Goal: Contribute content: Contribute content

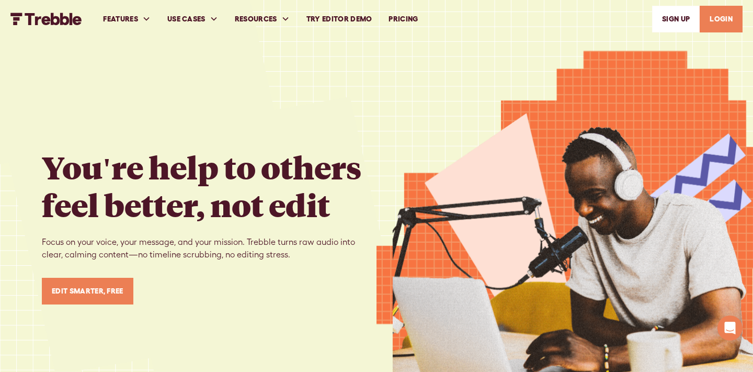
click at [692, 20] on link "SIGn UP" at bounding box center [676, 19] width 48 height 27
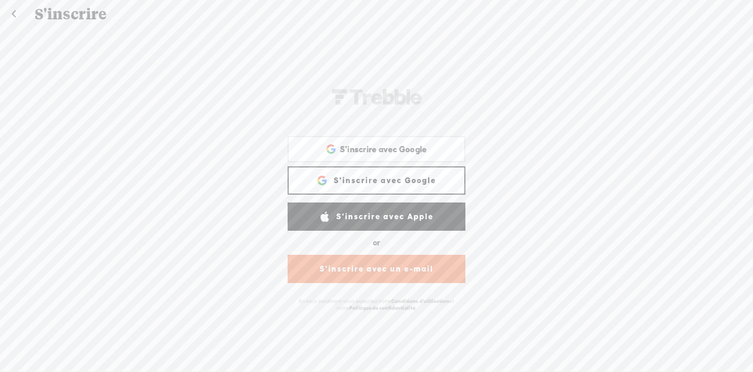
click at [366, 183] on link "S'inscrire avec Google" at bounding box center [377, 180] width 178 height 28
click at [366, 146] on span "S'inscrire avec Google" at bounding box center [383, 149] width 87 height 11
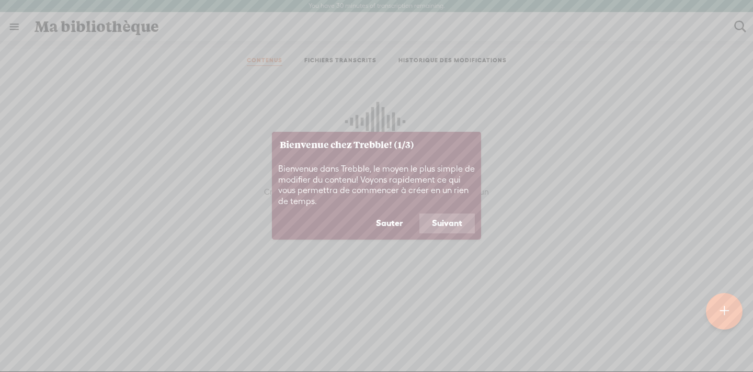
click at [453, 220] on button "Suivant" at bounding box center [447, 223] width 55 height 20
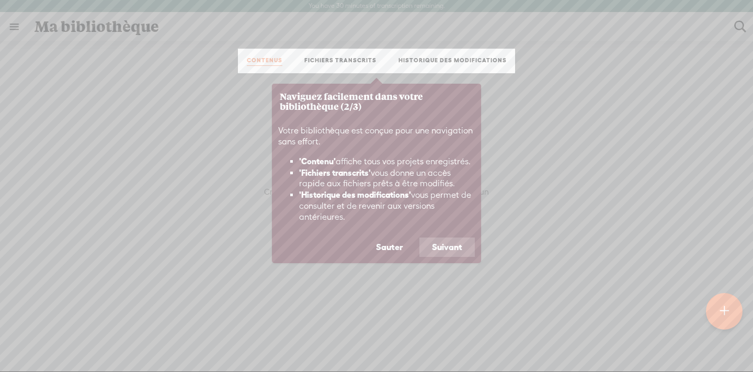
click at [453, 248] on button "Suivant" at bounding box center [447, 248] width 55 height 20
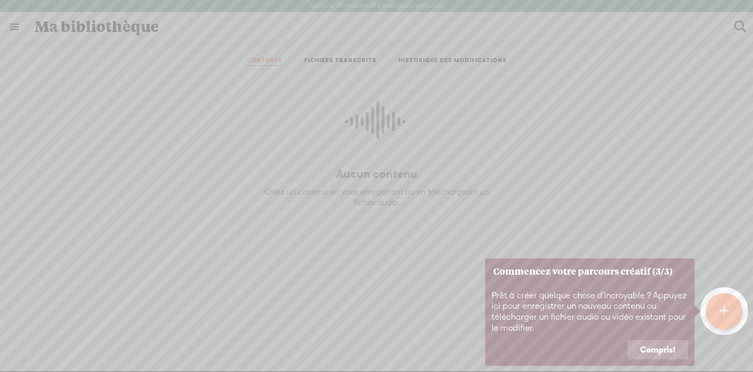
click at [682, 353] on button "Compris!" at bounding box center [658, 350] width 61 height 20
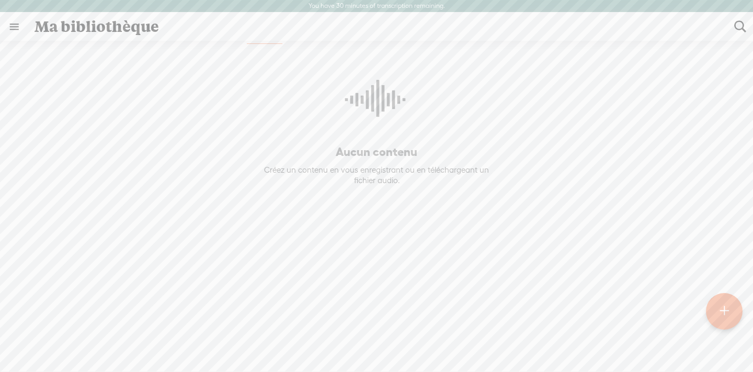
scroll to position [21, 0]
click at [739, 309] on div at bounding box center [724, 311] width 37 height 37
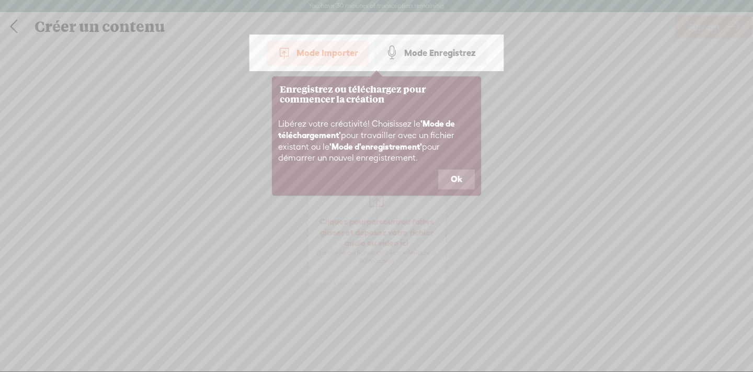
click at [338, 57] on div "Mode Importer" at bounding box center [318, 53] width 103 height 26
click at [449, 178] on button "Ok" at bounding box center [456, 180] width 37 height 20
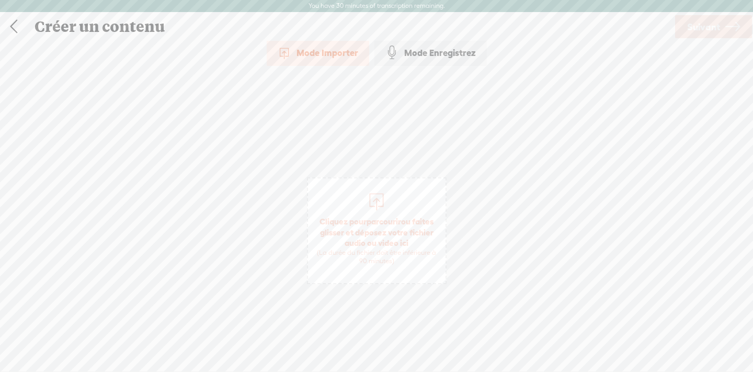
click at [375, 219] on span "parcourir" at bounding box center [384, 221] width 35 height 9
click at [706, 31] on span "Suivant" at bounding box center [703, 27] width 33 height 27
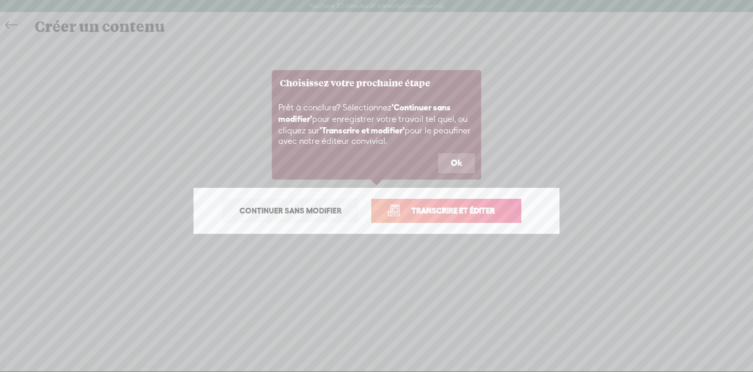
click at [292, 210] on span "Continuer sans modifier" at bounding box center [291, 211] width 124 height 15
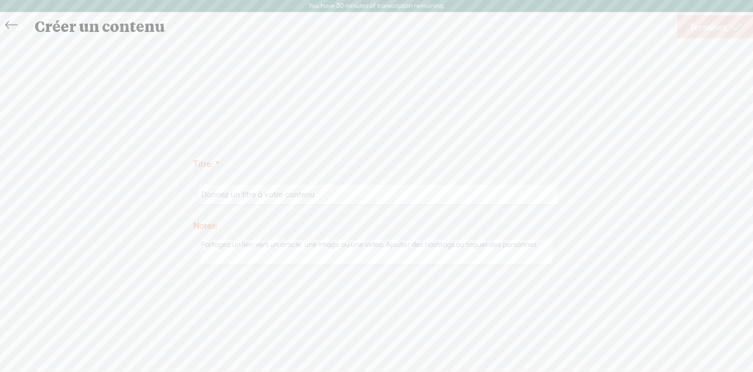
click at [292, 196] on input "text" at bounding box center [378, 195] width 358 height 20
type input "Méditation guidée sécurité intérieure"
click at [714, 33] on span "Terminer" at bounding box center [709, 27] width 38 height 27
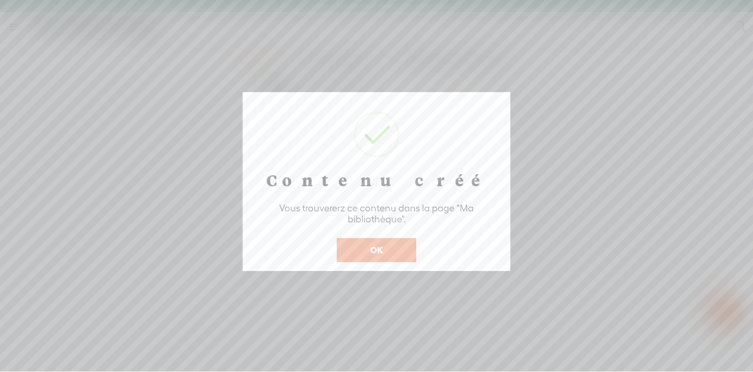
click at [373, 252] on button "OK" at bounding box center [377, 250] width 80 height 24
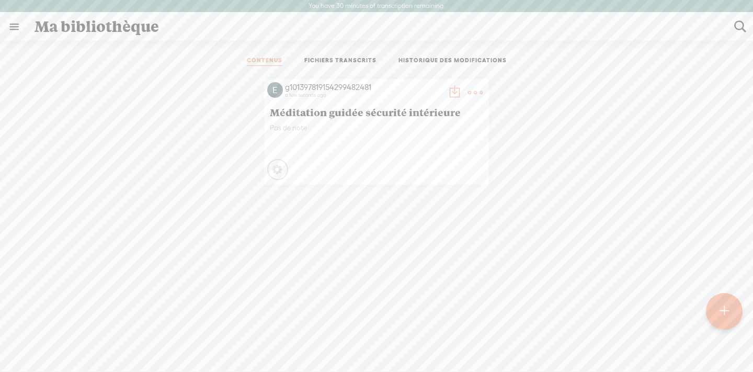
click at [481, 93] on icon at bounding box center [475, 92] width 21 height 21
click at [541, 98] on div "g101397819154299482481 a few seconds ago Méditation guidée sécurité intérieure …" at bounding box center [377, 132] width 738 height 116
click at [314, 55] on ul "CONTENUS FICHIERS TRANSCRITS HISTORIQUE DES MODIFICATIONS" at bounding box center [376, 61] width 277 height 25
click at [314, 61] on link "FICHIERS TRANSCRITS" at bounding box center [340, 61] width 72 height 9
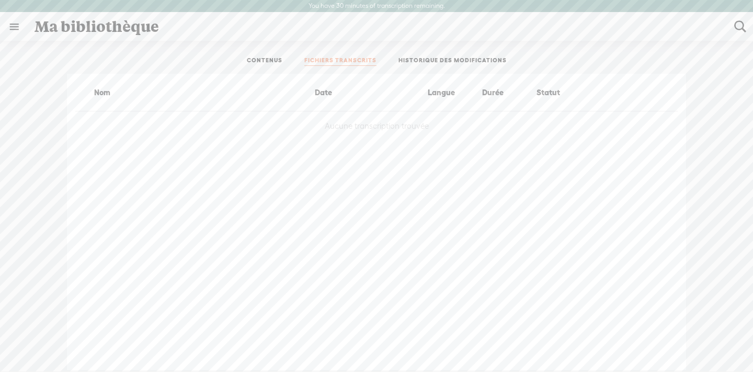
click at [443, 60] on link "HISTORIQUE DES MODIFICATIONS" at bounding box center [453, 61] width 108 height 9
click at [269, 61] on link "CONTENUS" at bounding box center [265, 61] width 36 height 9
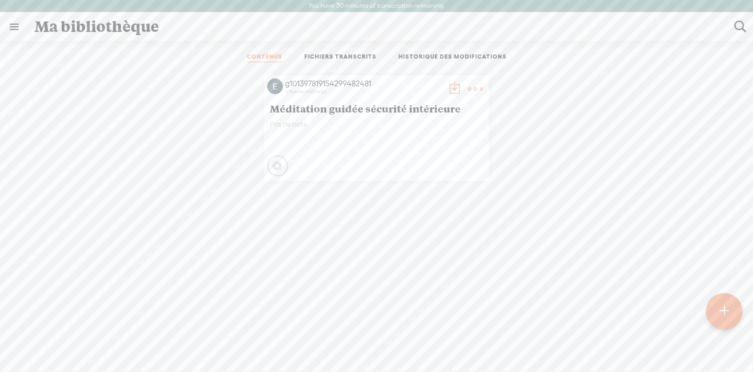
scroll to position [3, 0]
click at [465, 88] on icon at bounding box center [475, 89] width 21 height 21
click at [465, 132] on link "Modifier les détails" at bounding box center [424, 124] width 107 height 24
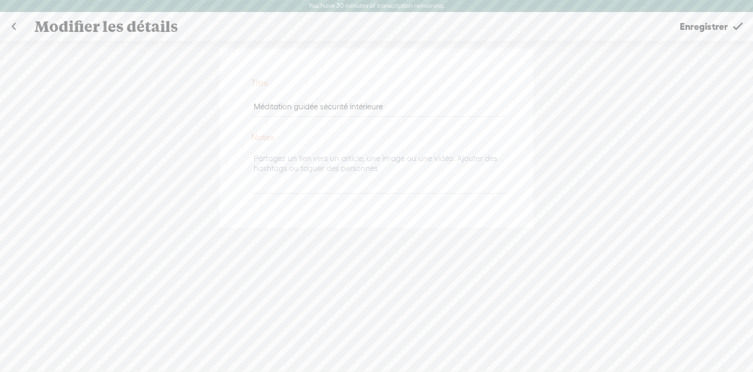
click at [702, 22] on span "Enregistrer" at bounding box center [704, 26] width 48 height 27
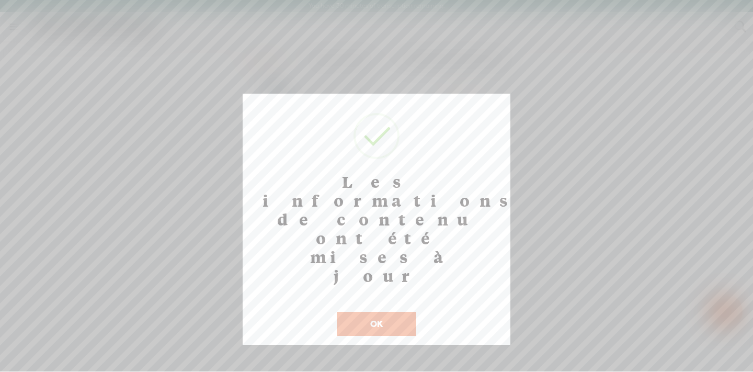
click at [366, 312] on button "OK" at bounding box center [377, 324] width 80 height 24
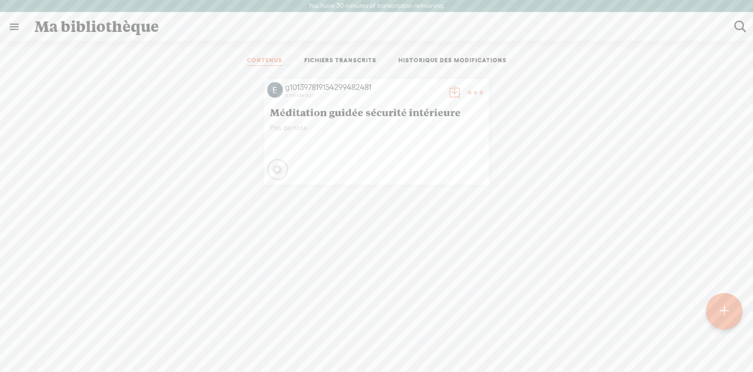
click at [468, 88] on t at bounding box center [475, 92] width 15 height 15
click at [510, 82] on div "g101397819154299482481 a minute ago Méditation guidée sécurité intérieure Pas d…" at bounding box center [377, 132] width 738 height 116
click at [727, 297] on div at bounding box center [725, 311] width 38 height 38
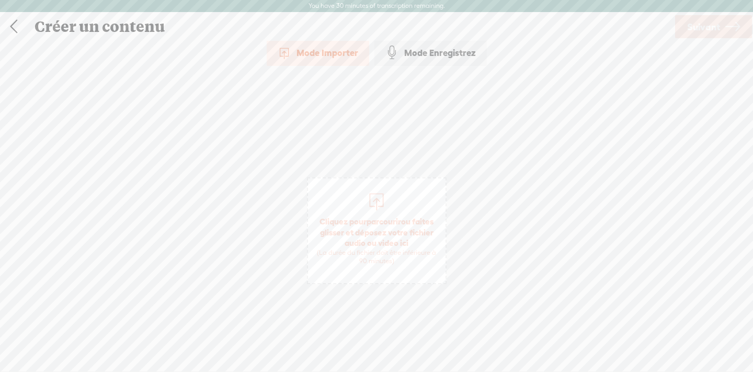
click at [377, 217] on span "parcourir" at bounding box center [384, 221] width 35 height 9
click at [736, 28] on icon at bounding box center [733, 27] width 15 height 27
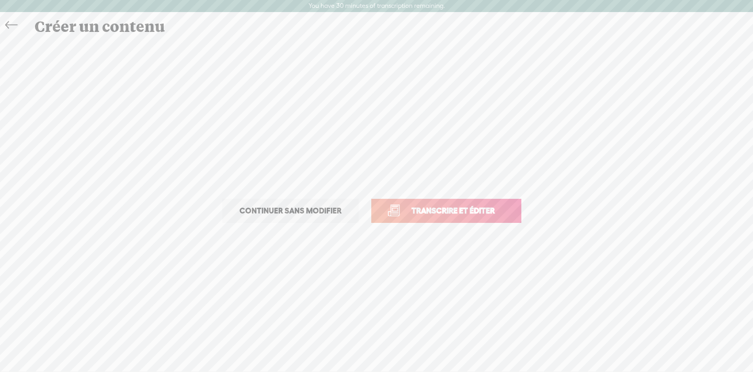
click at [464, 217] on span "Transcrire et éditer" at bounding box center [453, 211] width 105 height 12
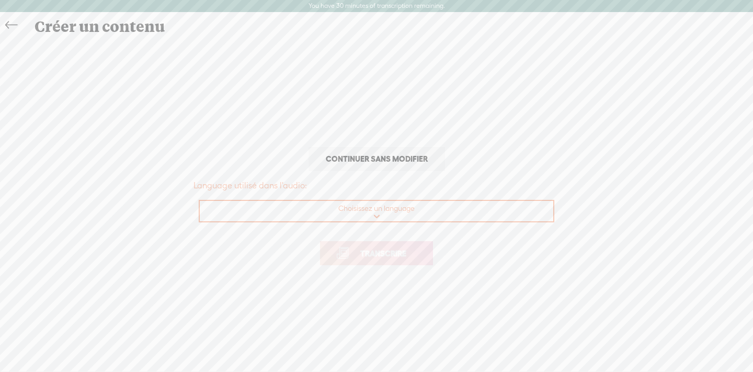
select select "fr-FR"
click at [408, 255] on span "Transcrire" at bounding box center [383, 253] width 68 height 12
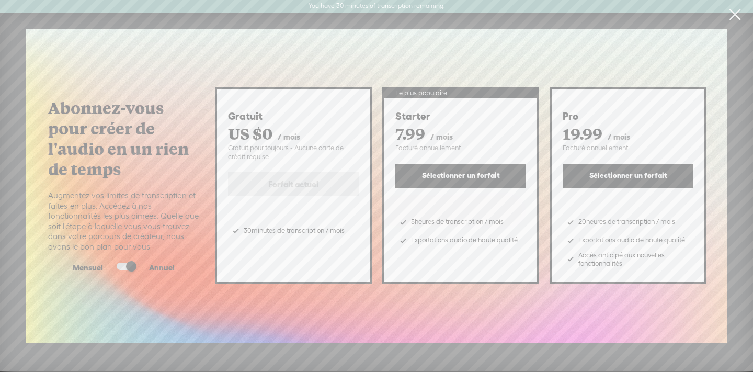
click at [125, 263] on span at bounding box center [126, 266] width 19 height 7
click at [108, 263] on input "checkbox" at bounding box center [108, 263] width 0 height 0
click at [125, 263] on span at bounding box center [126, 266] width 19 height 7
click at [108, 263] on input "checkbox" at bounding box center [108, 263] width 0 height 0
click at [307, 156] on div "Gratuit pour toujours - Aucune carte de crédit requise" at bounding box center [293, 152] width 131 height 17
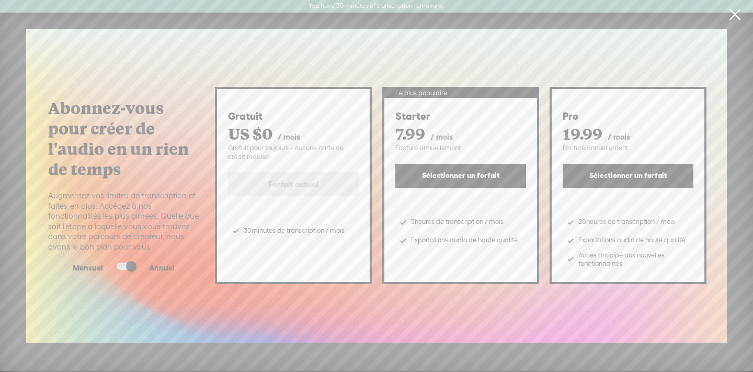
click at [737, 16] on link at bounding box center [735, 14] width 26 height 29
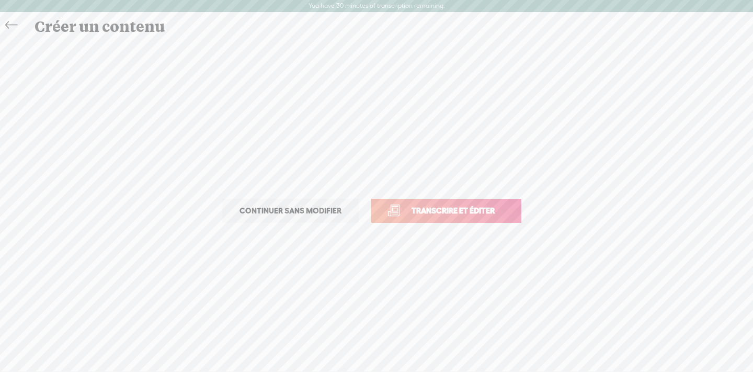
click at [329, 211] on span "Continuer sans modifier" at bounding box center [291, 211] width 124 height 15
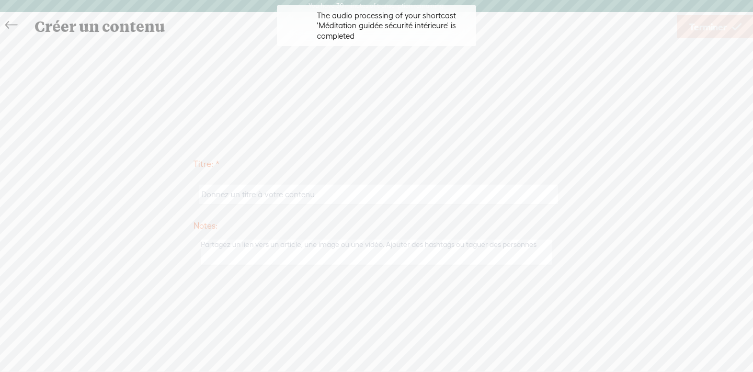
click at [11, 29] on icon at bounding box center [11, 26] width 12 height 24
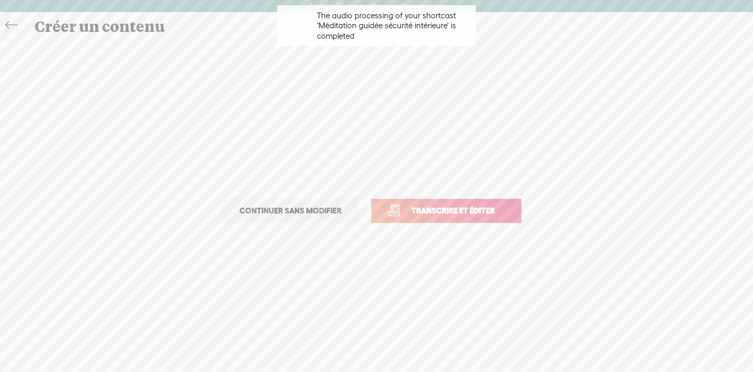
click at [11, 29] on icon at bounding box center [11, 26] width 12 height 24
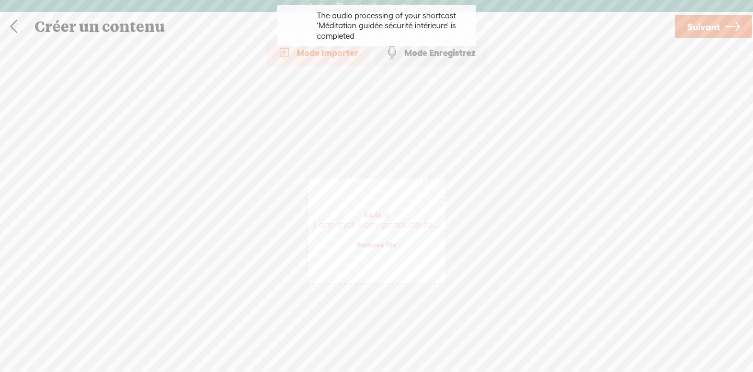
click at [8, 24] on link at bounding box center [14, 26] width 26 height 27
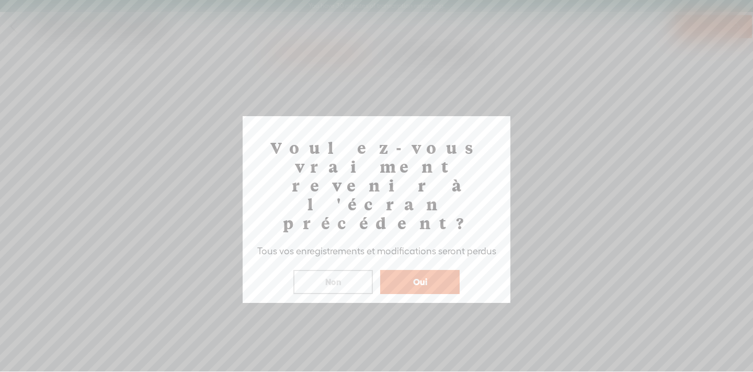
click at [410, 270] on button "Oui" at bounding box center [420, 282] width 80 height 24
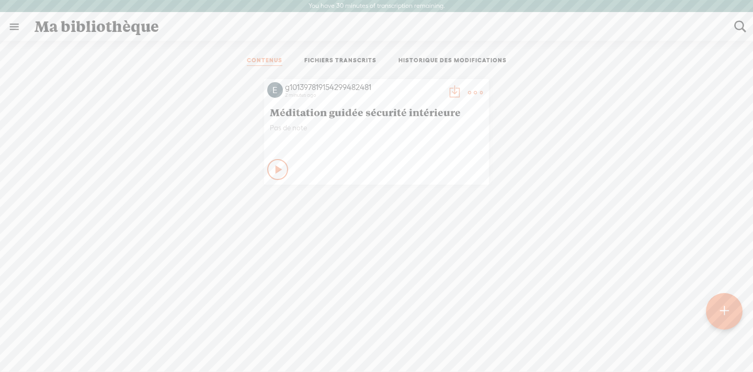
click at [374, 115] on span "Méditation guidée sécurité intérieure" at bounding box center [376, 112] width 213 height 13
click at [275, 167] on icon at bounding box center [279, 169] width 10 height 10
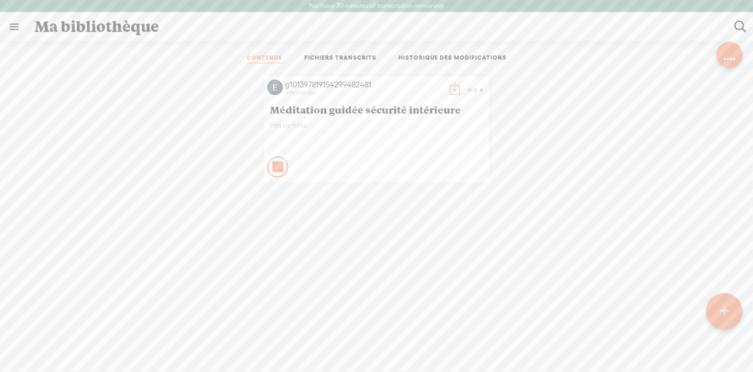
scroll to position [4, 0]
click at [275, 167] on icon at bounding box center [278, 165] width 10 height 10
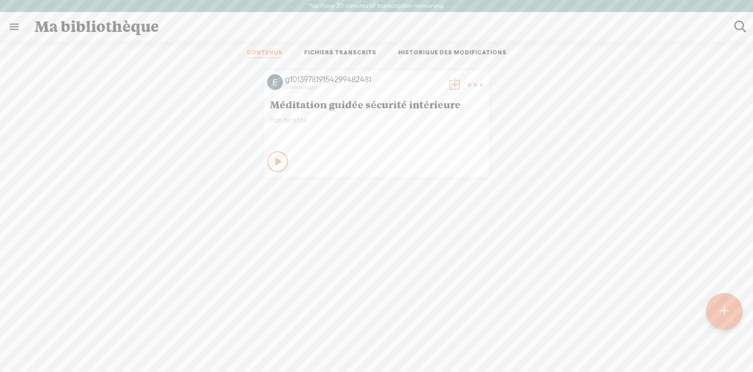
click at [384, 170] on div "Jouer ce contenu Privé" at bounding box center [376, 162] width 219 height 24
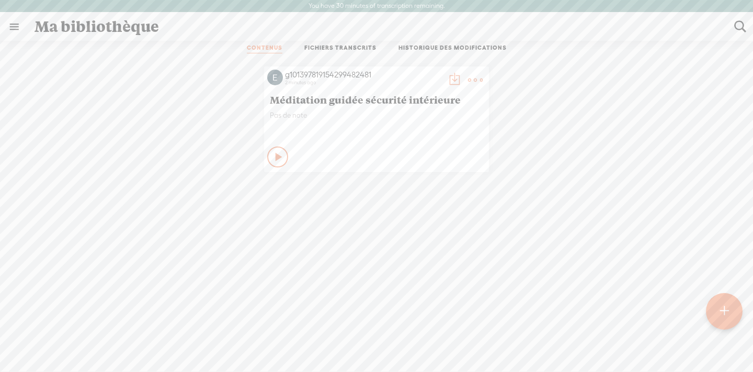
click at [472, 87] on icon at bounding box center [475, 80] width 21 height 21
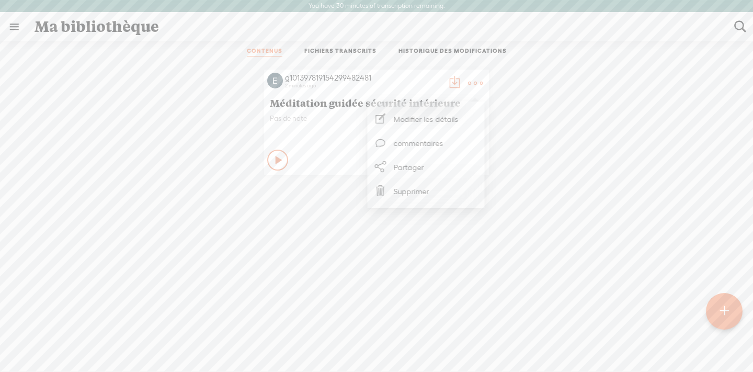
scroll to position [8, 0]
click at [346, 100] on span "Méditation guidée sécurité intérieure" at bounding box center [376, 105] width 213 height 13
click at [323, 61] on div "CONTENUS FICHIERS TRANSCRITS HISTORIQUE DES MODIFICATIONS All All Drafts On-air…" at bounding box center [377, 222] width 738 height 369
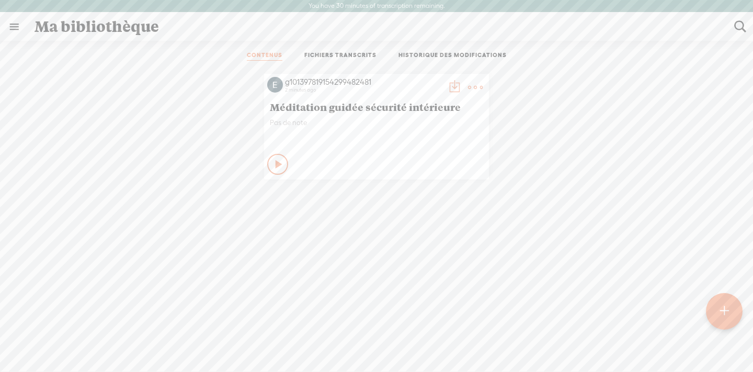
click at [323, 54] on link "FICHIERS TRANSCRITS" at bounding box center [340, 55] width 72 height 9
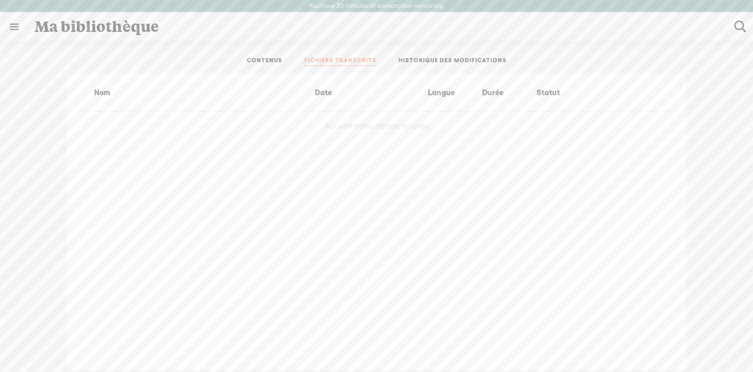
click at [450, 60] on link "HISTORIQUE DES MODIFICATIONS" at bounding box center [453, 61] width 108 height 9
click at [281, 61] on link "CONTENUS" at bounding box center [265, 61] width 36 height 9
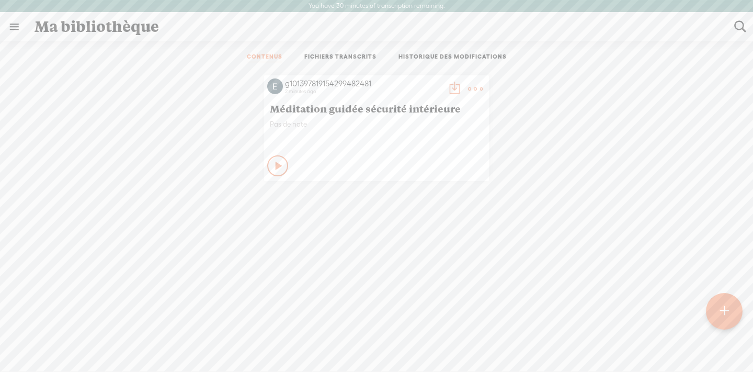
click at [315, 131] on div "Pas de note" at bounding box center [376, 135] width 213 height 31
click at [280, 122] on span "Pas de note" at bounding box center [376, 124] width 213 height 9
click at [320, 110] on span "Méditation guidée sécurité intérieure" at bounding box center [376, 107] width 213 height 13
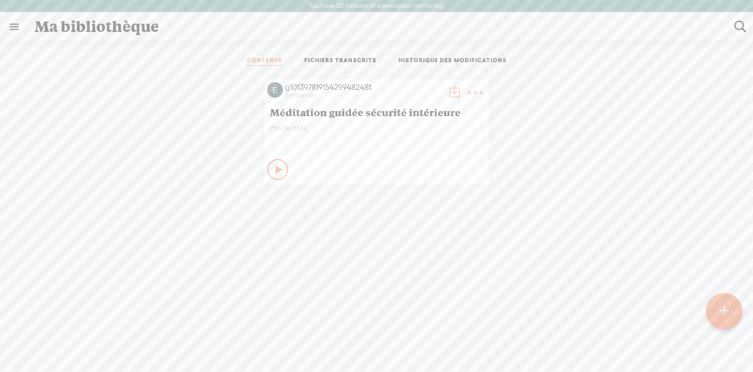
drag, startPoint x: 319, startPoint y: 255, endPoint x: 337, endPoint y: 134, distance: 121.8
click at [336, 134] on div "g101397819154299482481 2 minutes ago Méditation guidée sécurité intérieure Pas …" at bounding box center [377, 241] width 738 height 335
click at [15, 23] on link at bounding box center [14, 26] width 27 height 27
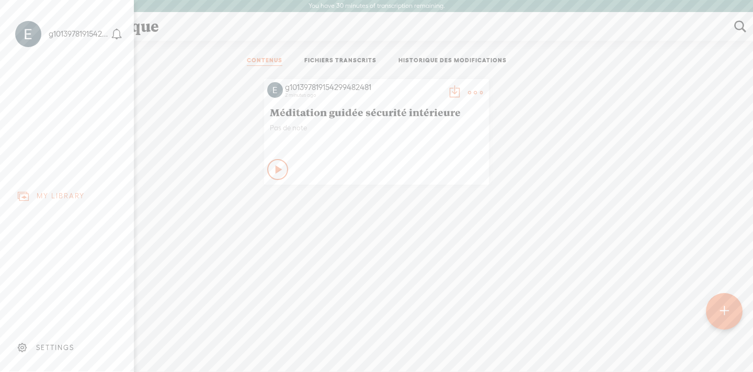
click at [53, 36] on div "g101397819154299482481" at bounding box center [79, 34] width 60 height 10
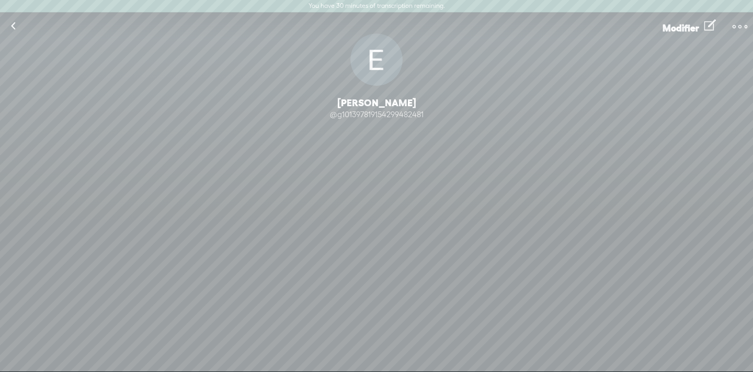
click at [13, 24] on link at bounding box center [13, 26] width 26 height 27
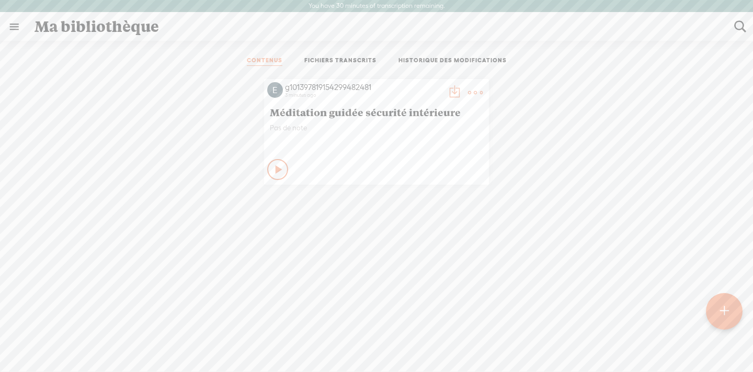
scroll to position [19, 0]
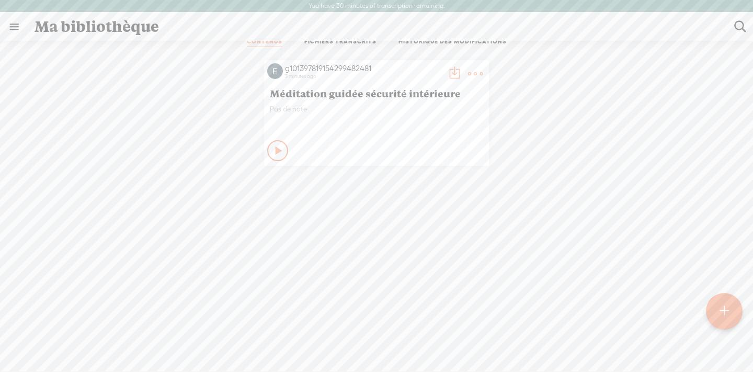
click at [735, 318] on div at bounding box center [724, 310] width 37 height 37
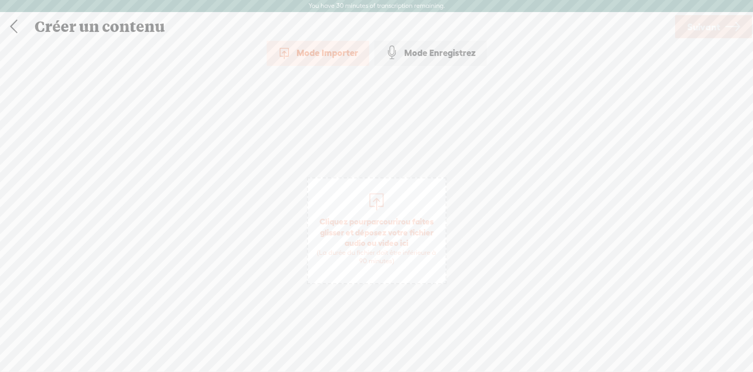
click at [371, 236] on span "Cliquez pour parcourir ou faites glisser et déposez votre fichier audio ou vide…" at bounding box center [377, 241] width 138 height 60
click at [726, 29] on icon at bounding box center [733, 27] width 15 height 27
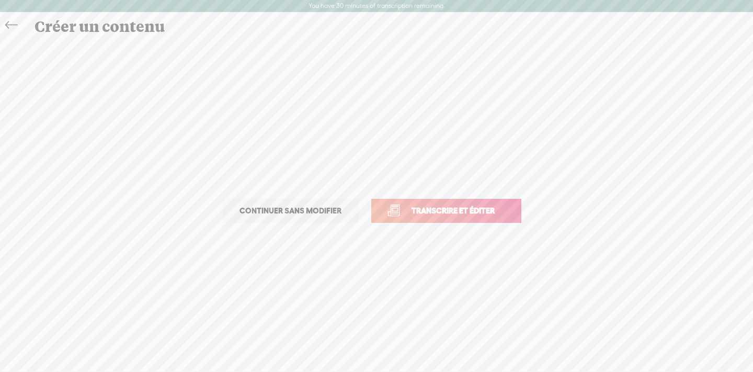
click at [330, 198] on p "Continuer sans modifier Transcrire et éditer" at bounding box center [377, 211] width 366 height 46
click at [329, 210] on span "Continuer sans modifier" at bounding box center [291, 211] width 124 height 15
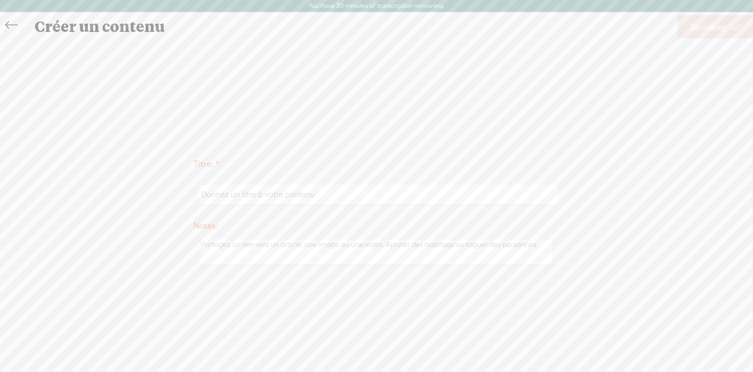
click at [332, 199] on input "text" at bounding box center [378, 195] width 358 height 20
type input "Musique méditation"
click at [726, 28] on span "Terminer" at bounding box center [709, 27] width 38 height 27
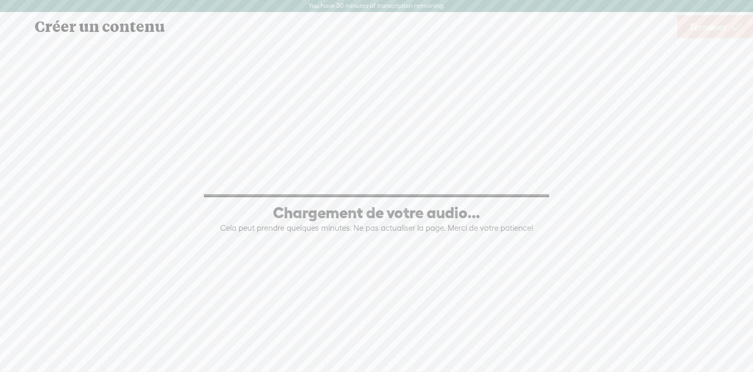
click at [114, 42] on div "Titre: * Musique méditation Notes: Sauvegarder ce contenu en brouillon Publier:…" at bounding box center [376, 211] width 732 height 342
click at [750, 35] on link "Terminer" at bounding box center [716, 26] width 76 height 23
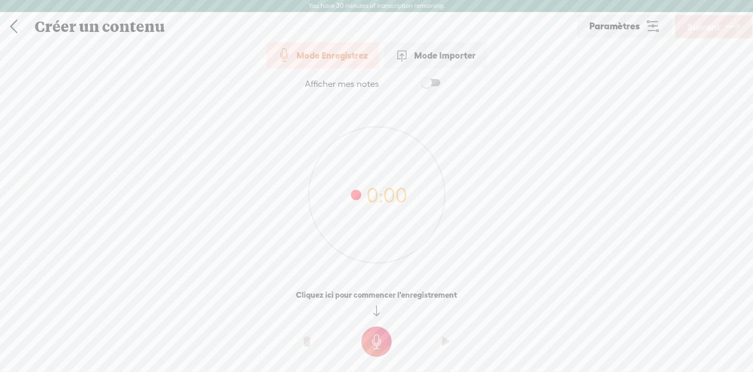
click at [0, 28] on div "Créer un contenu Utiliser du texte à audio Utiliser un doubleur Enregistrez à p…" at bounding box center [377, 26] width 754 height 29
click at [13, 27] on link at bounding box center [14, 26] width 26 height 27
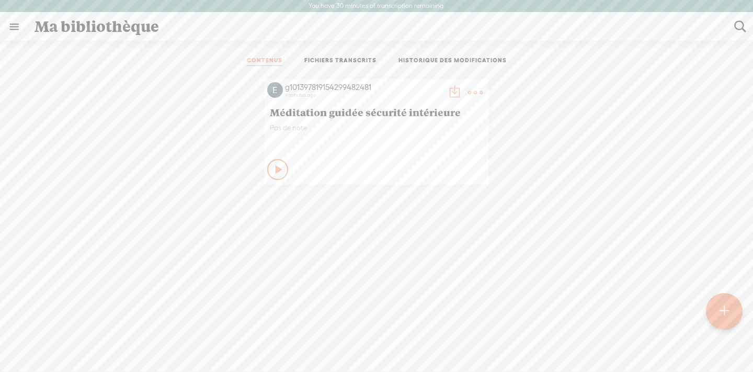
click at [385, 111] on span "Méditation guidée sécurité intérieure" at bounding box center [376, 112] width 213 height 13
click at [476, 91] on t at bounding box center [475, 92] width 15 height 15
click at [460, 127] on link "Modifier les détails" at bounding box center [424, 127] width 107 height 24
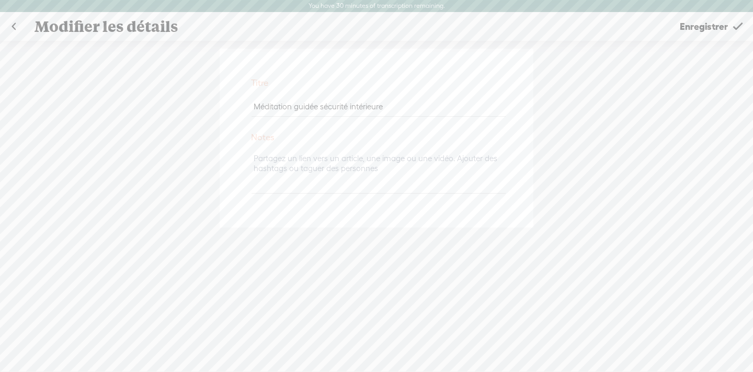
click at [731, 24] on link "Enregistrer" at bounding box center [711, 26] width 85 height 26
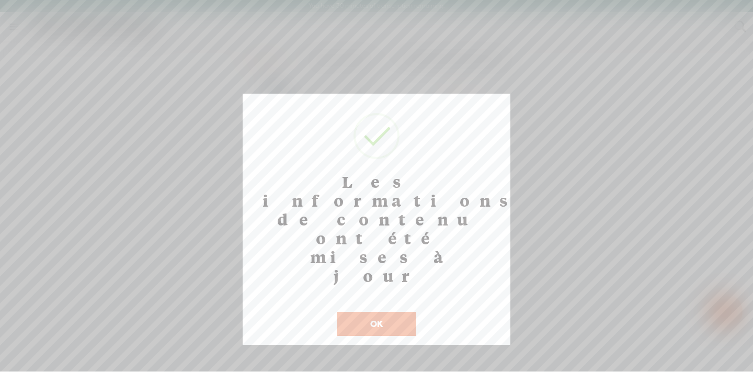
click at [371, 312] on button "OK" at bounding box center [377, 324] width 80 height 24
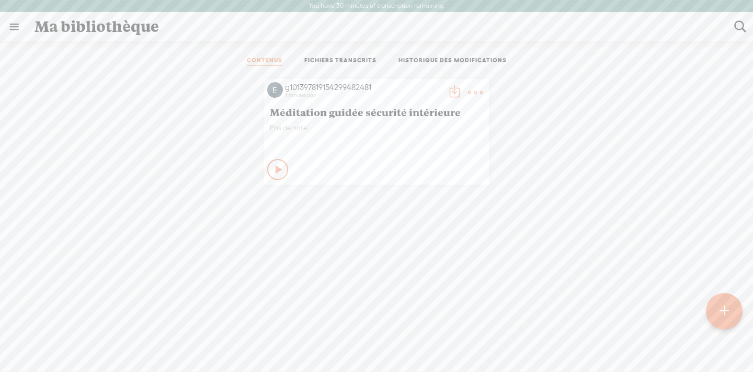
drag, startPoint x: 280, startPoint y: 133, endPoint x: 278, endPoint y: 127, distance: 6.5
click at [280, 133] on div "Pas de note" at bounding box center [376, 138] width 213 height 31
click at [350, 66] on ul "CONTENUS FICHIERS TRANSCRITS HISTORIQUE DES MODIFICATIONS" at bounding box center [376, 61] width 277 height 25
click at [346, 60] on link "FICHIERS TRANSCRITS" at bounding box center [340, 61] width 72 height 9
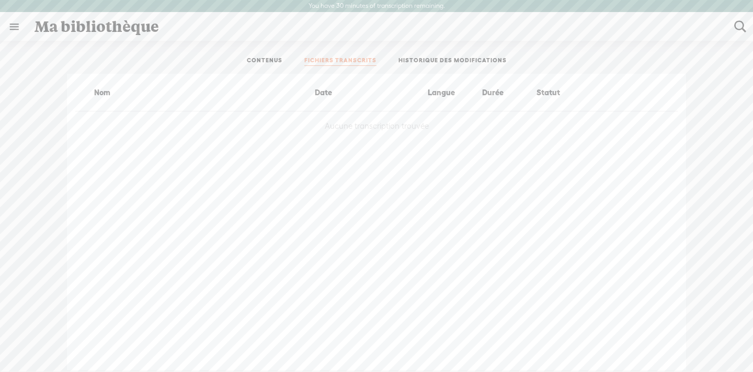
click at [275, 59] on link "CONTENUS" at bounding box center [265, 61] width 36 height 9
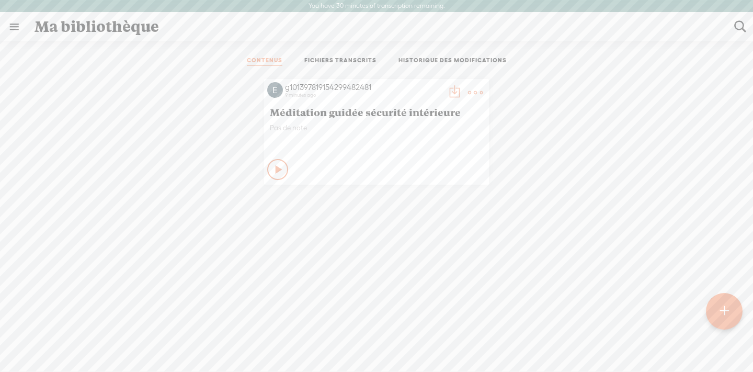
click at [279, 172] on icon at bounding box center [279, 169] width 10 height 10
click at [279, 172] on icon at bounding box center [278, 169] width 10 height 10
click at [310, 116] on span "Méditation guidée sécurité intérieure" at bounding box center [376, 112] width 213 height 13
click at [301, 88] on div "g101397819154299482481" at bounding box center [363, 87] width 157 height 10
click at [468, 89] on t at bounding box center [475, 92] width 15 height 15
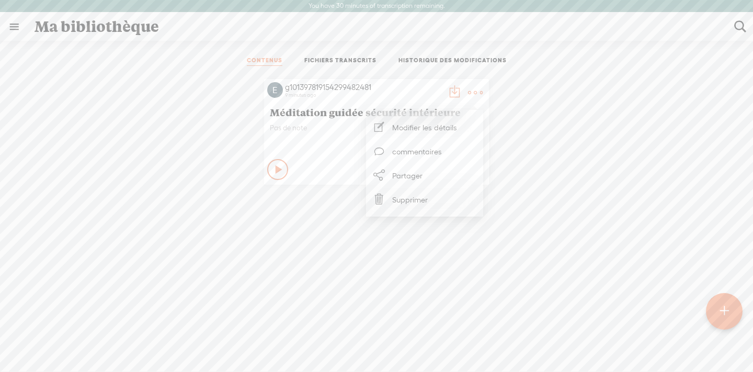
click at [445, 206] on link "Supprimer" at bounding box center [424, 199] width 107 height 24
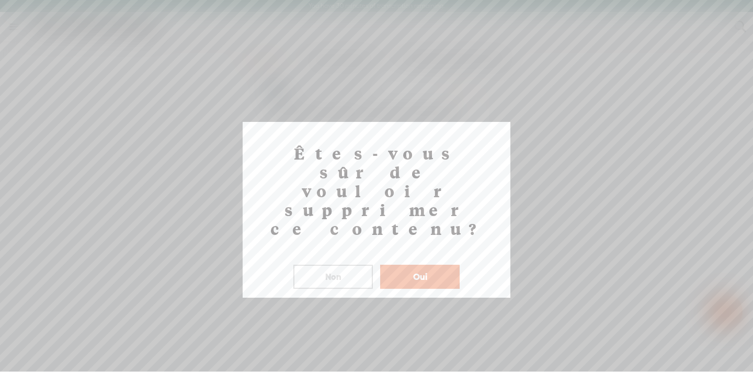
click at [434, 265] on button "Oui" at bounding box center [420, 277] width 80 height 24
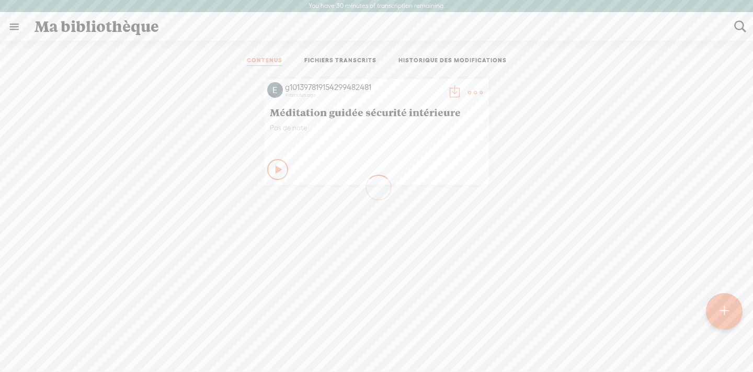
click at [16, 25] on link at bounding box center [14, 26] width 27 height 27
click at [189, 173] on body "You have 30 minutes of transcription remaining. Upgrade to increase your limit …" at bounding box center [376, 185] width 753 height 371
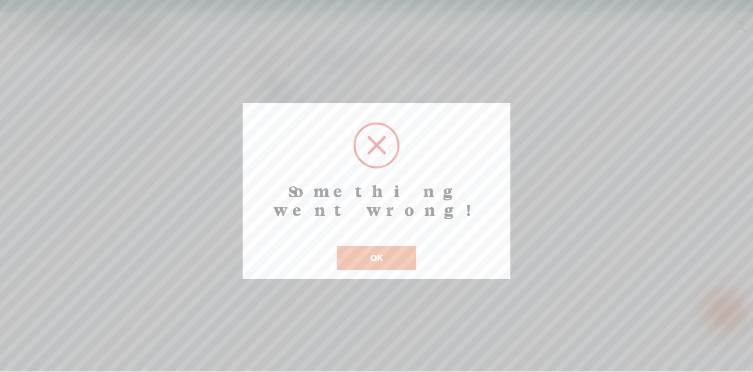
click at [364, 246] on button "OK" at bounding box center [377, 258] width 80 height 24
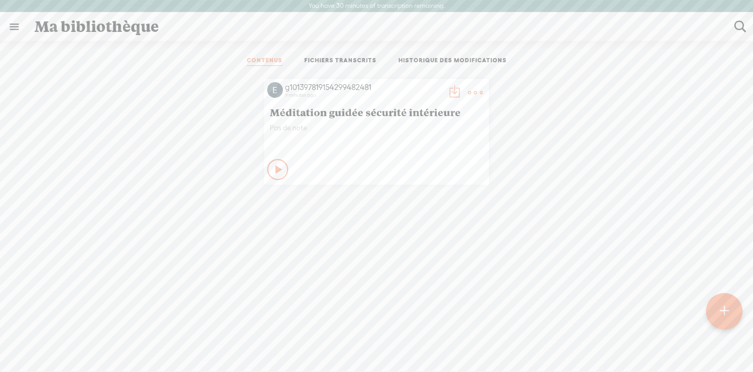
click at [742, 307] on div at bounding box center [724, 311] width 37 height 37
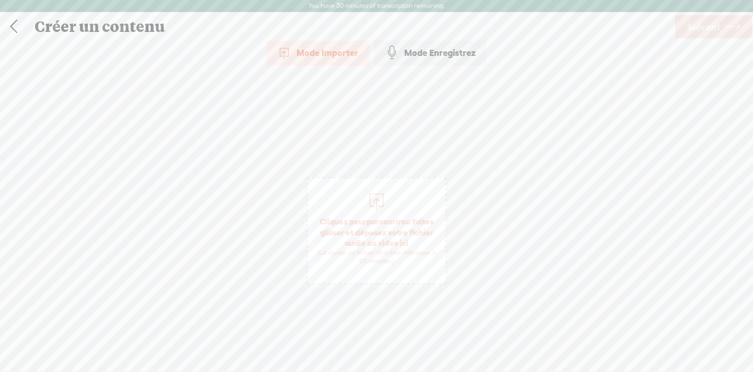
click at [346, 53] on div "Mode Importer" at bounding box center [318, 53] width 103 height 26
click at [401, 228] on span "Cliquez pour parcourir ou faites glisser et déposez votre fichier audio ou vide…" at bounding box center [377, 241] width 138 height 60
click at [718, 31] on span "Suivant" at bounding box center [703, 27] width 33 height 27
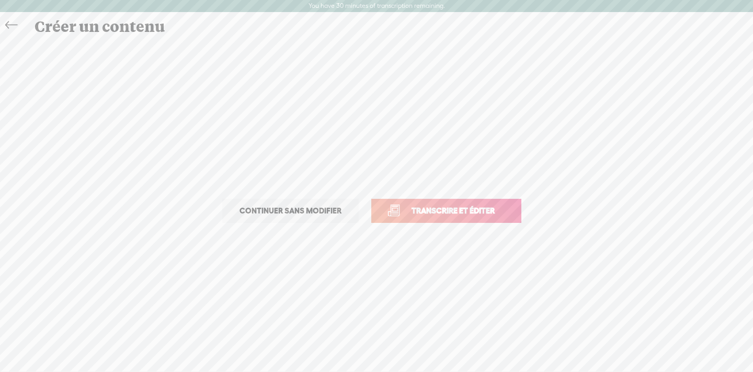
click at [492, 213] on span "Transcrire et éditer" at bounding box center [453, 211] width 105 height 12
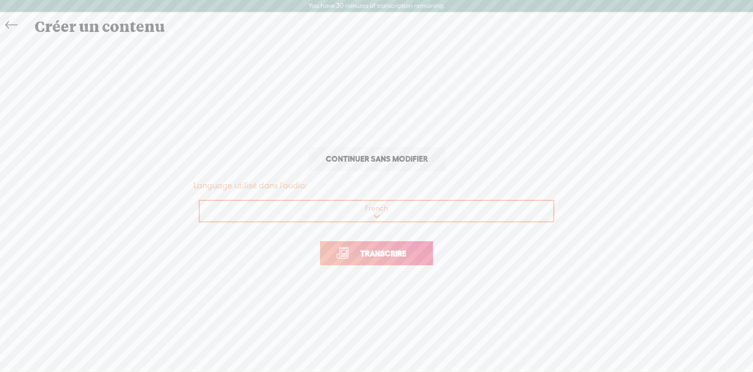
click at [401, 256] on span "Transcrire" at bounding box center [383, 253] width 68 height 12
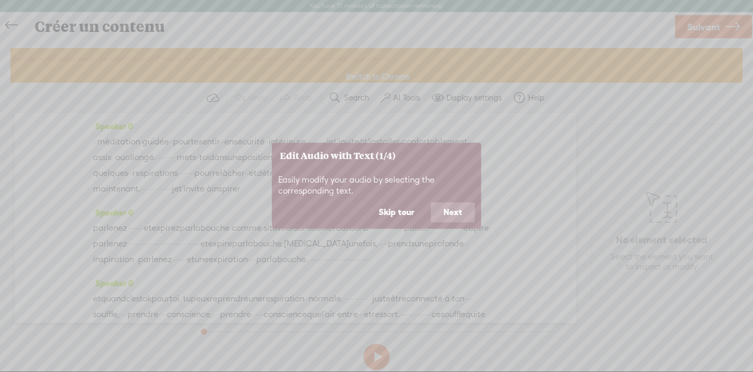
click at [450, 208] on button "Next" at bounding box center [453, 212] width 44 height 20
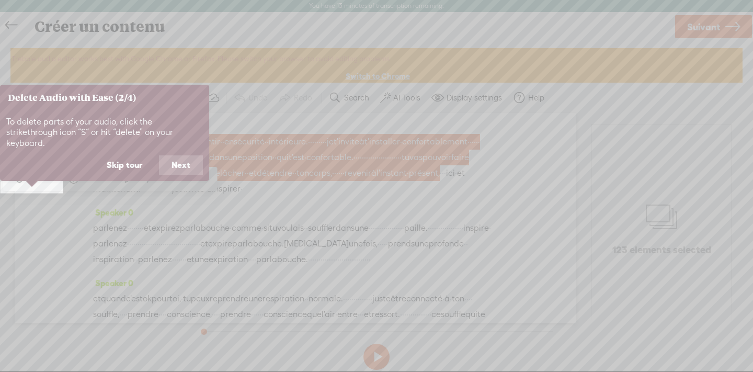
click at [185, 155] on button "Next" at bounding box center [181, 165] width 44 height 20
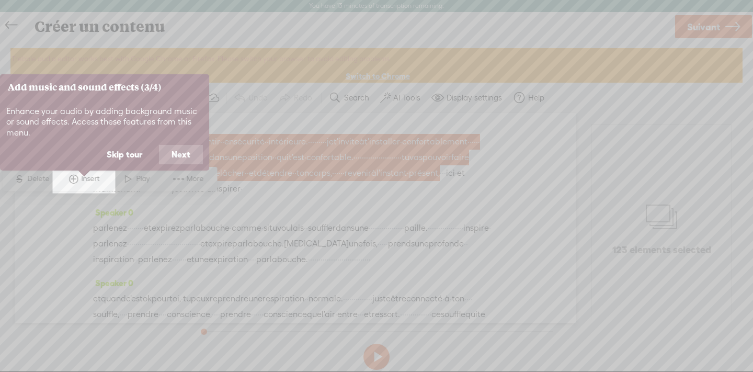
click at [185, 152] on button "Next" at bounding box center [181, 155] width 44 height 20
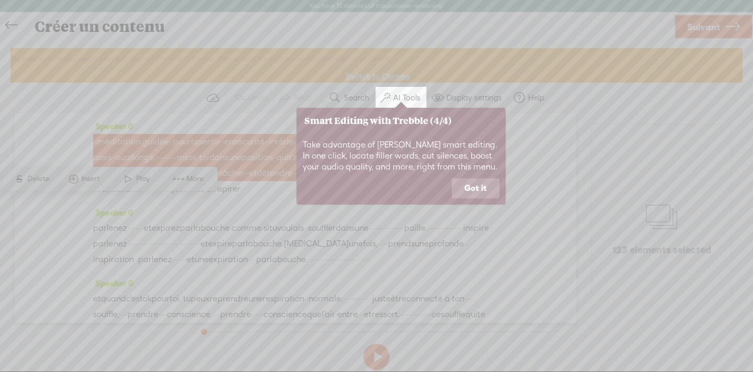
click at [483, 184] on button "Got it" at bounding box center [476, 188] width 48 height 20
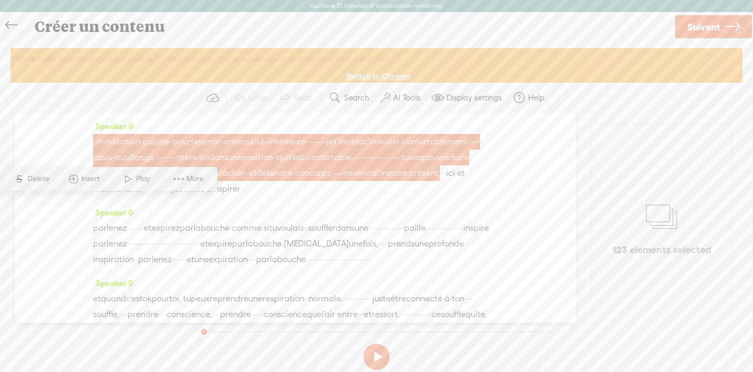
click at [401, 96] on label "AI Tools" at bounding box center [406, 98] width 27 height 10
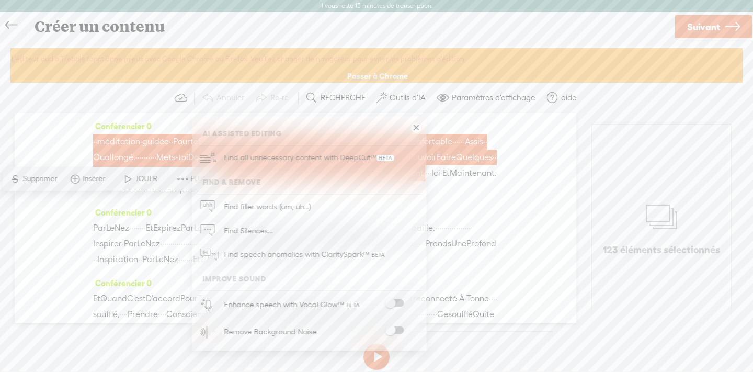
click at [414, 125] on link at bounding box center [416, 127] width 10 height 10
click at [416, 130] on div "Conférencier 0 · · méditation · guidée · · Pour te Sentir · · En sécurité · · i…" at bounding box center [295, 161] width 405 height 86
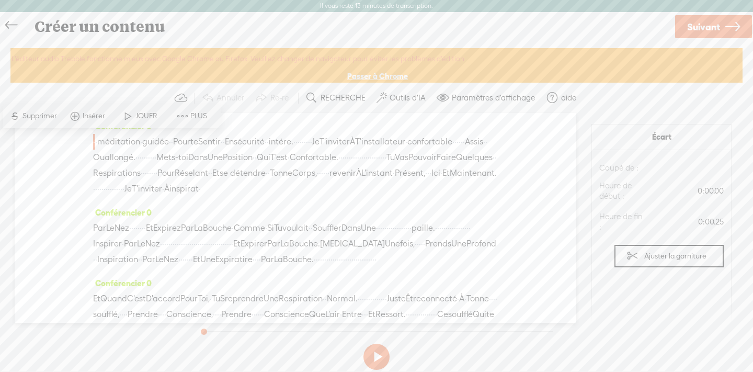
click at [298, 142] on span "·" at bounding box center [299, 142] width 2 height 16
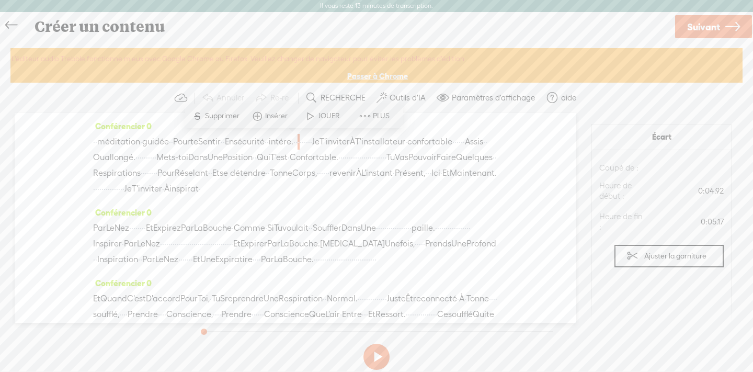
click at [294, 140] on span "·" at bounding box center [295, 142] width 2 height 16
click at [257, 121] on span at bounding box center [254, 116] width 16 height 19
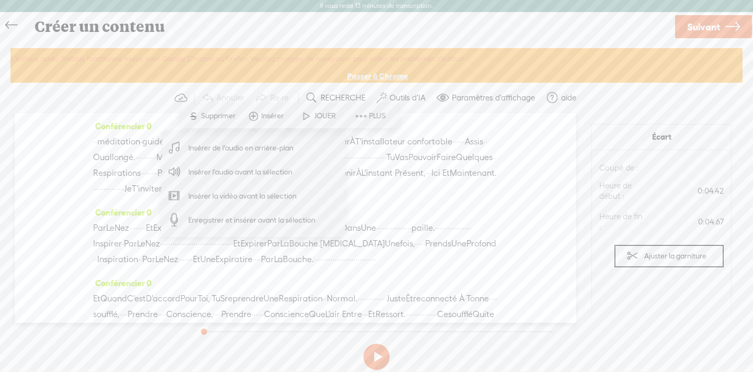
click at [242, 149] on span "Insérer de l'audio en arrière-plan" at bounding box center [241, 148] width 146 height 24
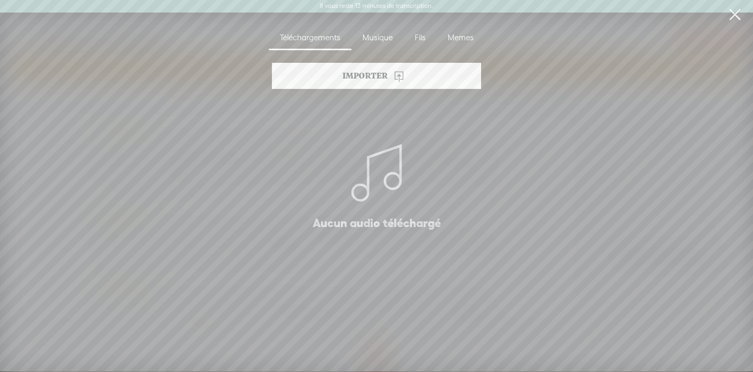
click at [374, 170] on icon at bounding box center [376, 173] width 63 height 85
click at [377, 43] on div "Musique" at bounding box center [378, 38] width 52 height 24
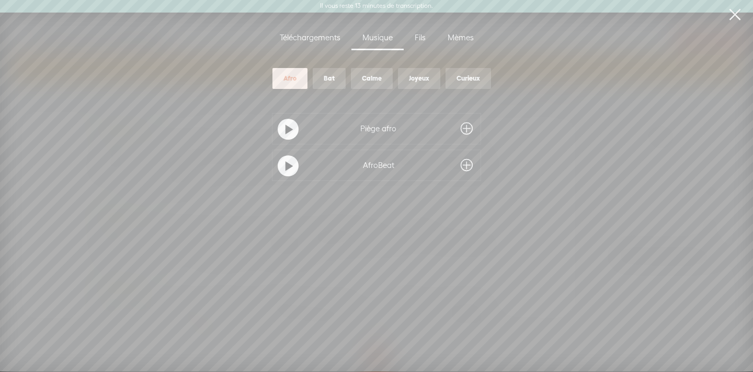
click at [324, 74] on div "Bat" at bounding box center [329, 78] width 11 height 9
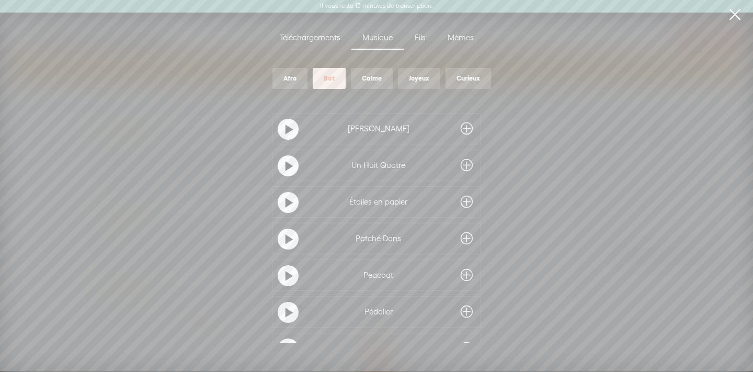
click at [296, 128] on div at bounding box center [288, 129] width 26 height 26
click at [288, 129] on t at bounding box center [289, 129] width 7 height 17
click at [288, 130] on t at bounding box center [288, 129] width 7 height 17
click at [445, 89] on div "Afro Bat Calme Joyeux Curieux Électronique Hip Hop" at bounding box center [376, 78] width 235 height 31
drag, startPoint x: 403, startPoint y: 88, endPoint x: 539, endPoint y: 87, distance: 136.6
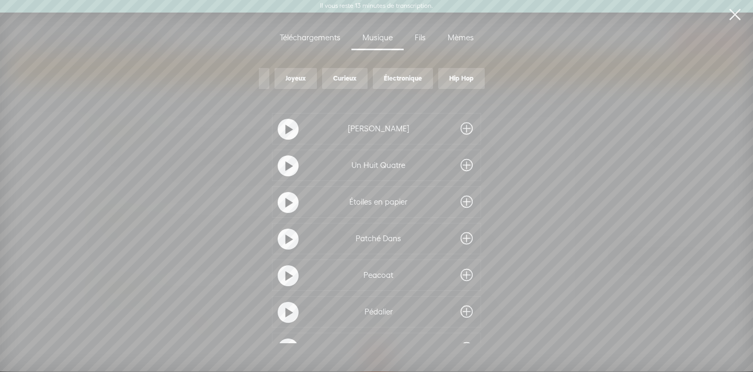
click at [539, 87] on div "Afro Afro Bat Calme Joyeux Curieux Électronique Hip Hop Afro Bat Calme Joyeux C…" at bounding box center [377, 78] width 366 height 31
drag, startPoint x: 483, startPoint y: 88, endPoint x: 310, endPoint y: 86, distance: 173.2
click at [310, 86] on div "Afro Bat Calme Joyeux Curieux Électronique Hip Hop" at bounding box center [376, 78] width 235 height 31
click at [276, 78] on div "Joyeux" at bounding box center [295, 78] width 42 height 21
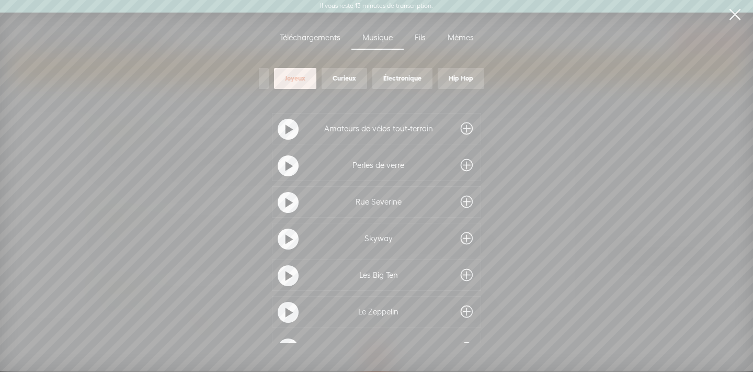
click at [282, 126] on div at bounding box center [288, 129] width 21 height 21
click at [285, 126] on t at bounding box center [288, 129] width 7 height 17
click at [291, 76] on div "Afro" at bounding box center [290, 78] width 13 height 9
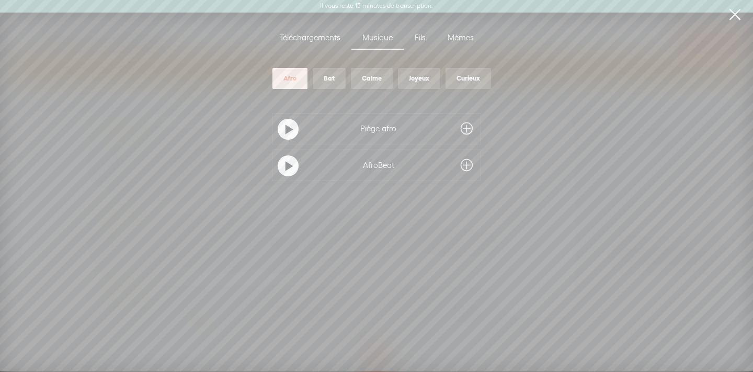
click at [281, 136] on div at bounding box center [288, 129] width 21 height 21
click at [285, 131] on t at bounding box center [288, 129] width 7 height 17
click at [433, 80] on div "Joyeux" at bounding box center [419, 78] width 42 height 21
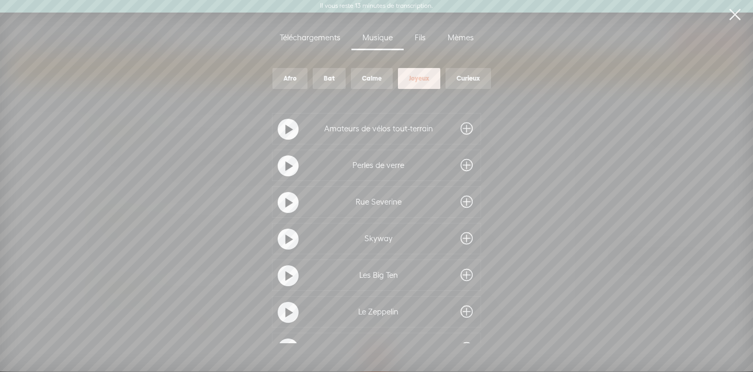
scroll to position [79, 0]
click at [457, 70] on div "Curieux" at bounding box center [469, 78] width 46 height 21
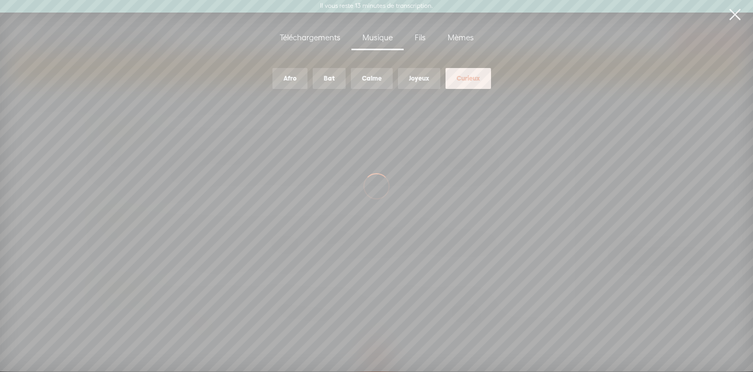
scroll to position [0, 0]
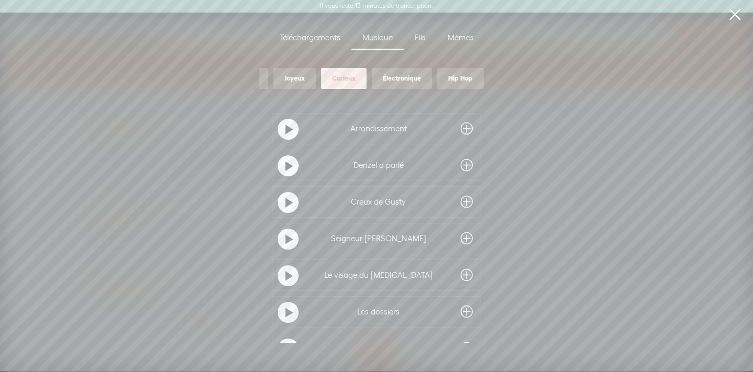
click at [454, 80] on div "Hip Hop" at bounding box center [460, 78] width 25 height 9
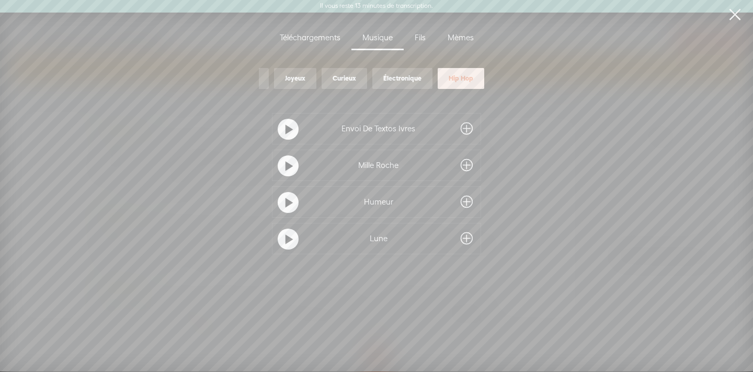
click at [420, 38] on div "Fils" at bounding box center [420, 38] width 33 height 24
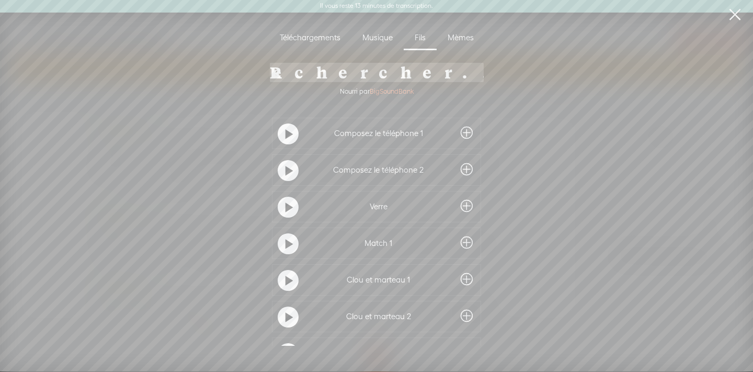
click at [451, 38] on div "Mèmes" at bounding box center [461, 38] width 48 height 24
click at [323, 34] on div "Téléchargements" at bounding box center [310, 38] width 83 height 24
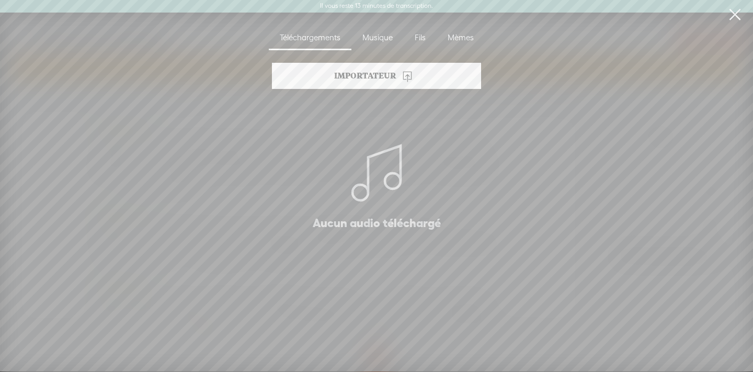
click at [352, 67] on div "IMPORTATEUR" at bounding box center [376, 76] width 209 height 26
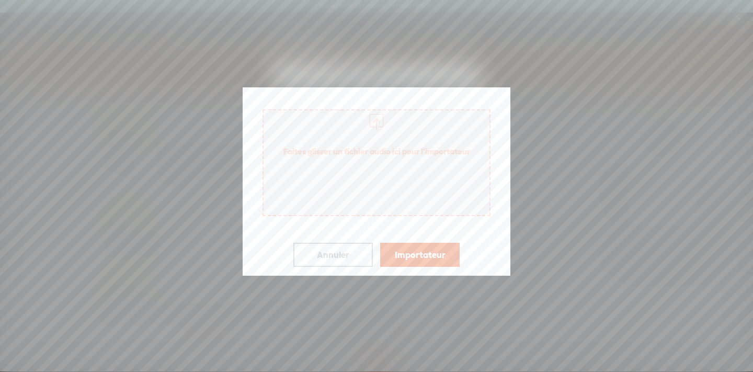
click at [394, 260] on button "Importateur" at bounding box center [420, 255] width 80 height 24
click at [364, 126] on span "Faites glisser un fichier audio ici pour l'importateur" at bounding box center [377, 162] width 228 height 107
click at [442, 259] on button "Importateur" at bounding box center [420, 255] width 80 height 24
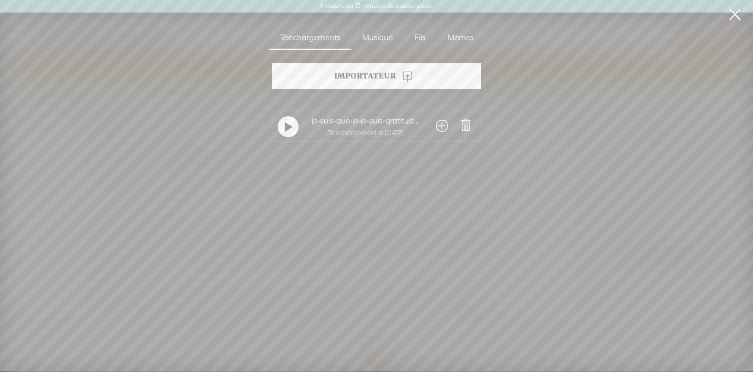
click at [329, 126] on div "je-suis-que-je-je-suis-gratitude-pour-les-bénédices-173096.mp3 Téléchargement l…" at bounding box center [366, 126] width 130 height 25
click at [444, 125] on span at bounding box center [442, 126] width 12 height 17
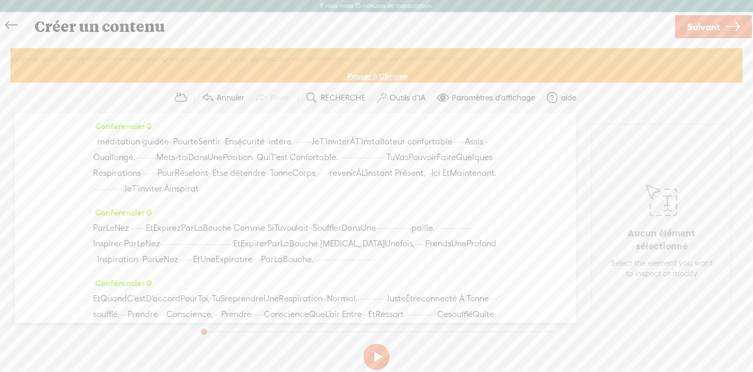
click at [90, 137] on div "Conférencier 0 · · méditation · guidée · · Pour te Sentir · · En sécurité · · i…" at bounding box center [296, 217] width 562 height 209
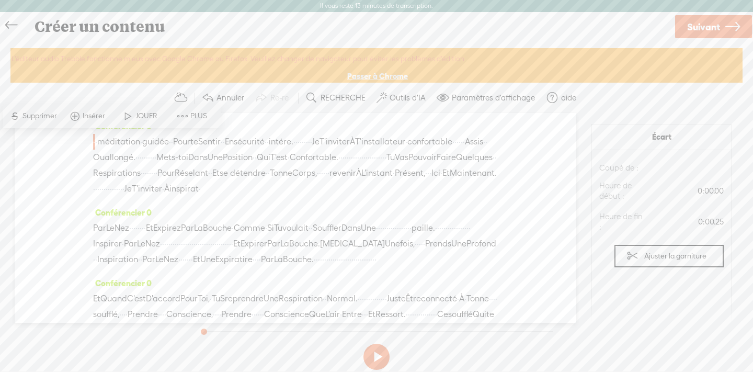
click at [146, 121] on span "JOUER" at bounding box center [148, 116] width 24 height 10
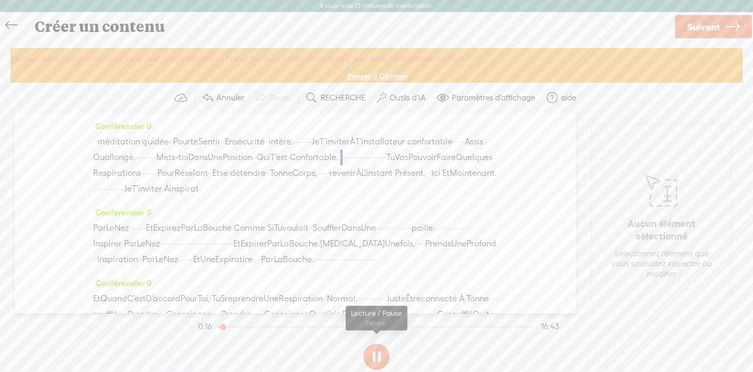
click at [377, 356] on button at bounding box center [377, 357] width 26 height 26
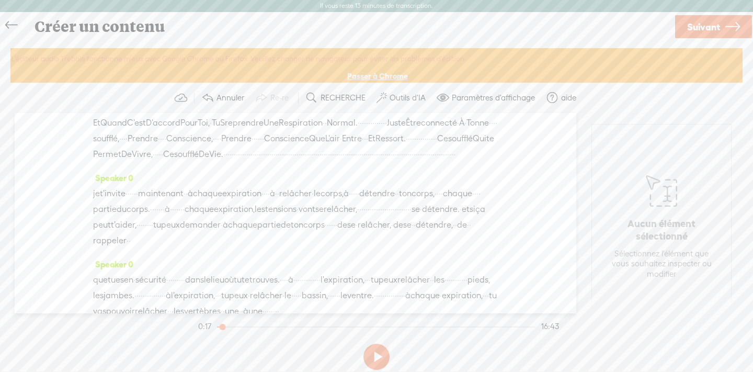
scroll to position [158, 0]
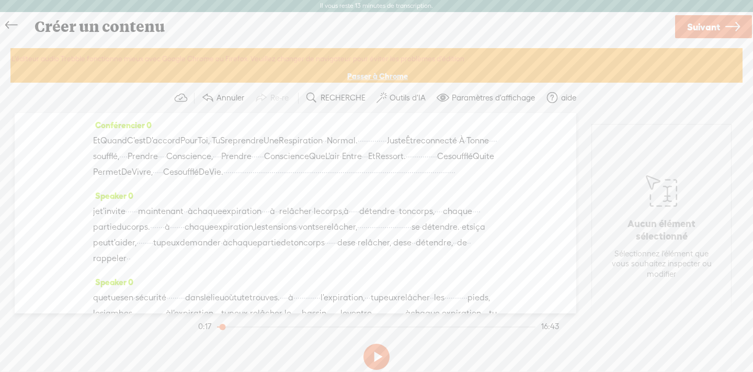
click at [98, 213] on span "je" at bounding box center [96, 212] width 7 height 16
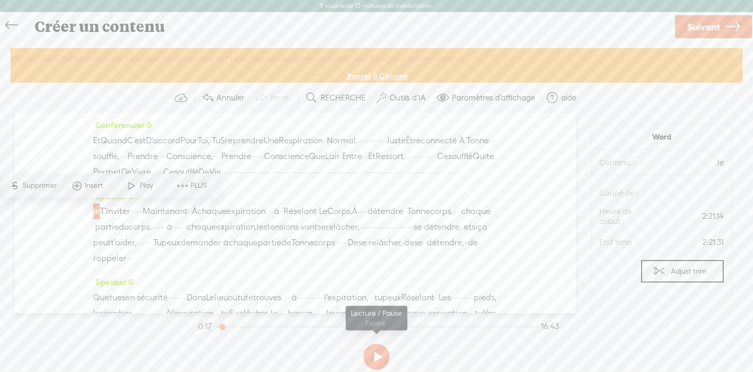
click at [377, 354] on button at bounding box center [377, 357] width 26 height 26
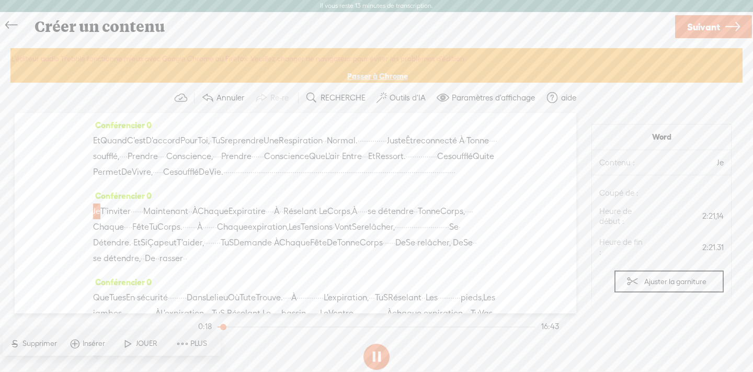
scroll to position [0, 0]
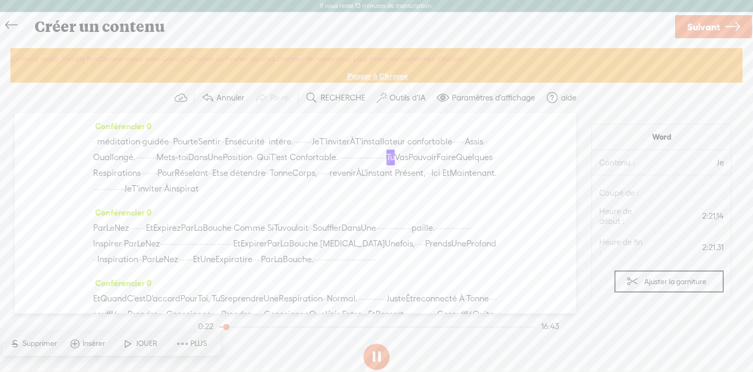
click at [377, 354] on button at bounding box center [377, 357] width 26 height 26
